Goal: Task Accomplishment & Management: Manage account settings

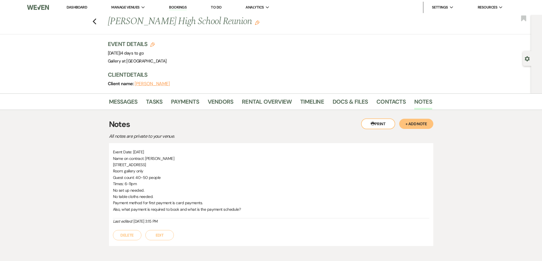
click at [78, 6] on link "Dashboard" at bounding box center [77, 7] width 20 height 5
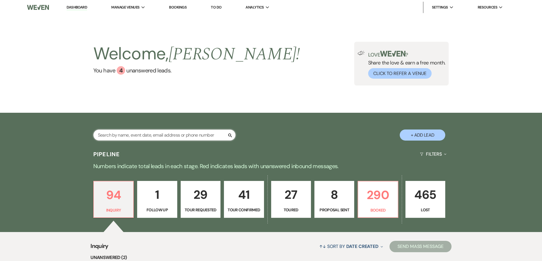
click at [165, 134] on input "text" at bounding box center [164, 135] width 142 height 11
type input "brit"
select select "8"
select select "4"
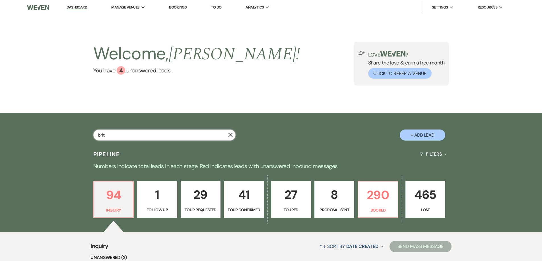
select select "5"
select select "8"
select select "5"
select select "8"
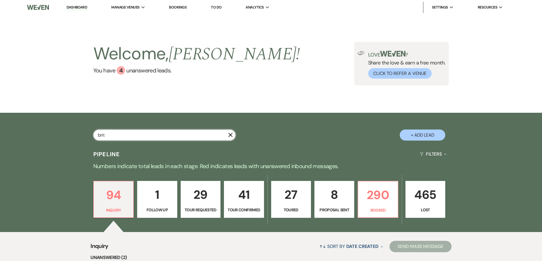
select select "8"
select select "5"
select select "8"
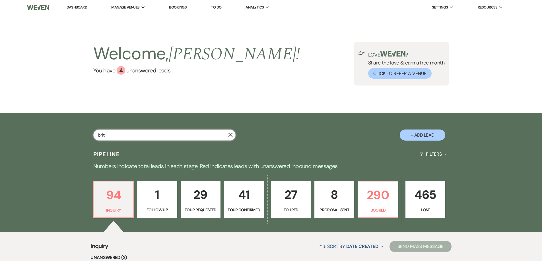
select select "5"
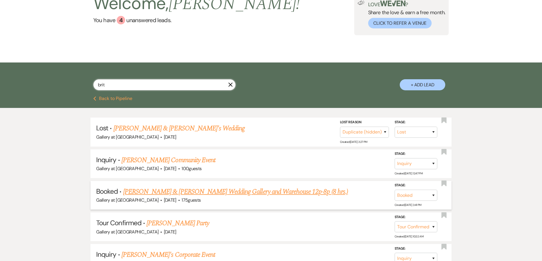
scroll to position [57, 0]
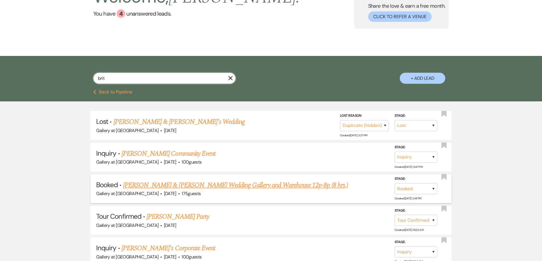
type input "brit"
click at [219, 189] on link "[PERSON_NAME] & [PERSON_NAME] Wedding Gallery and Warehouse 12p-8p (8 hrs.)" at bounding box center [235, 185] width 225 height 10
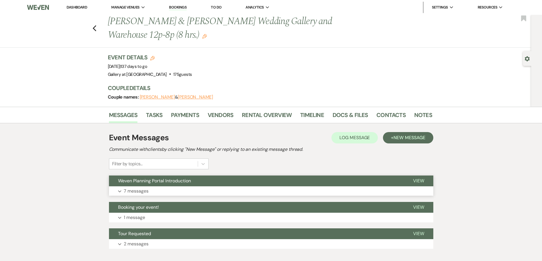
click at [206, 187] on button "Expand 7 messages" at bounding box center [271, 192] width 324 height 10
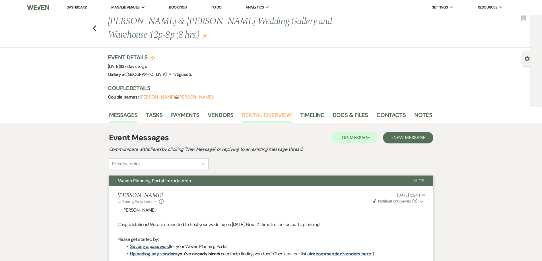
click at [248, 120] on link "Rental Overview" at bounding box center [267, 117] width 50 height 13
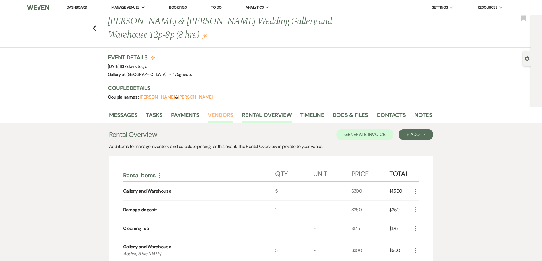
click at [216, 112] on link "Vendors" at bounding box center [221, 117] width 26 height 13
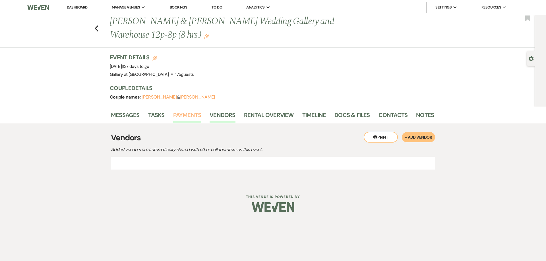
click at [186, 115] on link "Payments" at bounding box center [187, 117] width 28 height 13
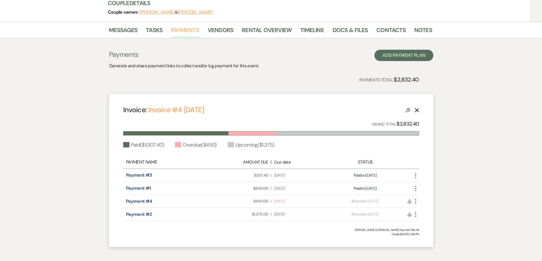
scroll to position [85, 0]
click at [416, 202] on icon "More" at bounding box center [415, 201] width 7 height 7
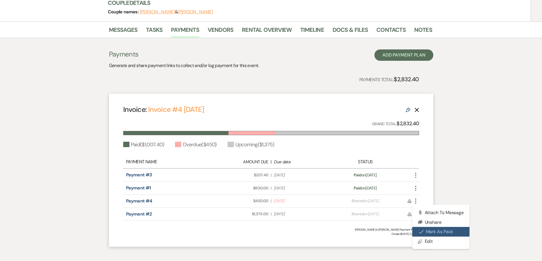
click at [445, 232] on button "Check [PERSON_NAME] [PERSON_NAME] as Paid" at bounding box center [440, 232] width 57 height 10
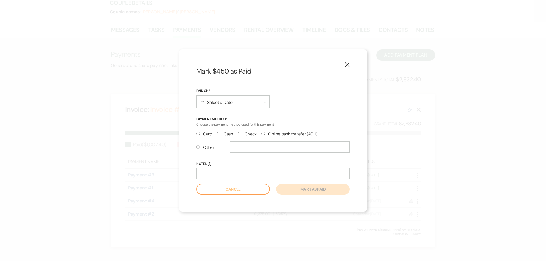
click at [219, 134] on input "Cash" at bounding box center [219, 134] width 4 height 4
radio input "true"
click at [218, 107] on div "Calendar Select a Date Expand" at bounding box center [232, 102] width 73 height 13
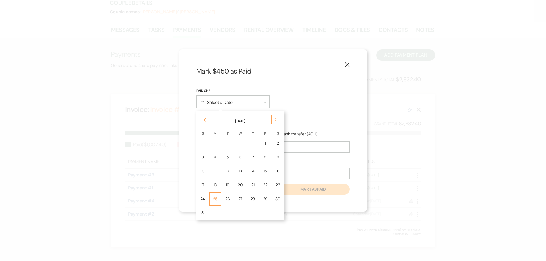
click at [216, 197] on div "25" at bounding box center [215, 199] width 5 height 6
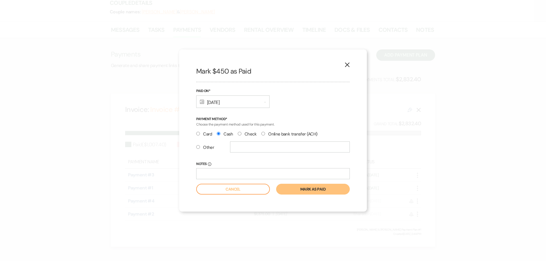
click at [321, 189] on button "Mark as paid" at bounding box center [313, 189] width 74 height 11
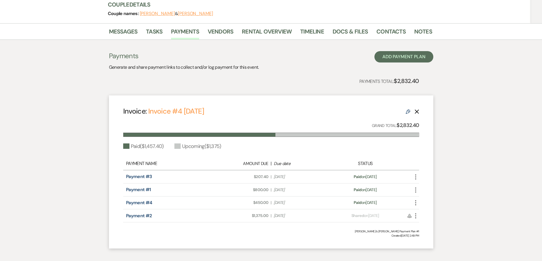
scroll to position [0, 0]
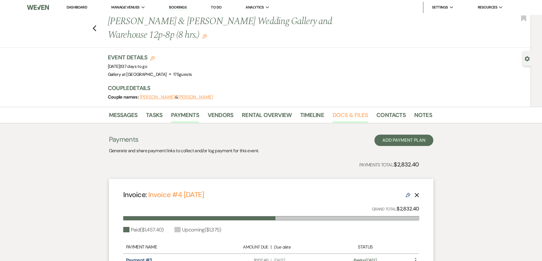
click at [343, 116] on link "Docs & Files" at bounding box center [350, 117] width 35 height 13
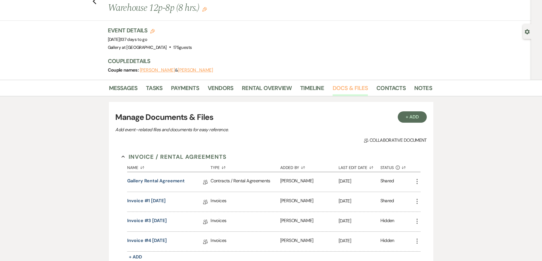
scroll to position [114, 0]
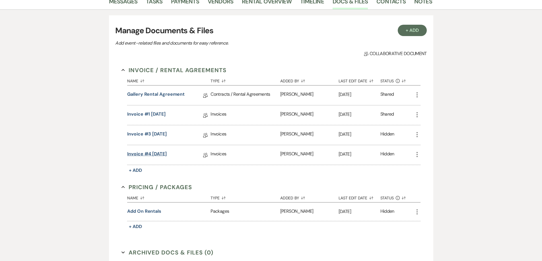
click at [147, 151] on link "Invoice #4 [DATE]" at bounding box center [147, 155] width 40 height 9
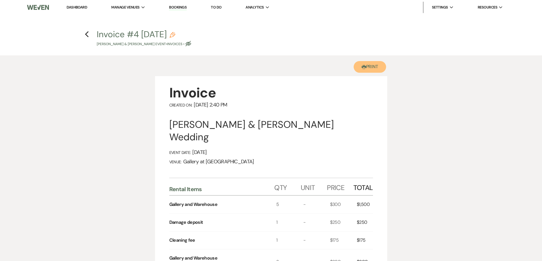
click at [369, 67] on button "Printer Print" at bounding box center [370, 67] width 33 height 12
click at [89, 36] on h4 "Previous Invoice #4 [DATE] Pencil [PERSON_NAME] & [PERSON_NAME] Event • Invoice…" at bounding box center [271, 37] width 410 height 18
click at [86, 34] on use "button" at bounding box center [87, 34] width 4 height 6
